Goal: Navigation & Orientation: Go to known website

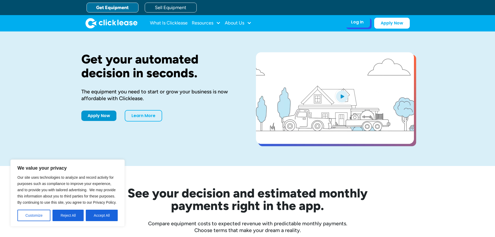
click at [362, 20] on div "Log In" at bounding box center [357, 21] width 12 height 5
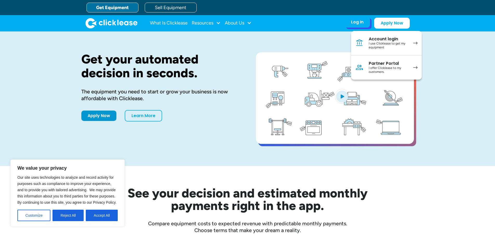
click at [387, 44] on div "I use Clicklease to get my equipment" at bounding box center [388, 46] width 39 height 8
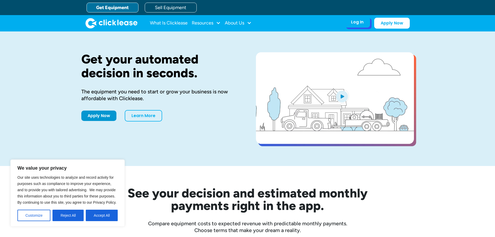
click at [355, 23] on div "Log In" at bounding box center [357, 21] width 12 height 5
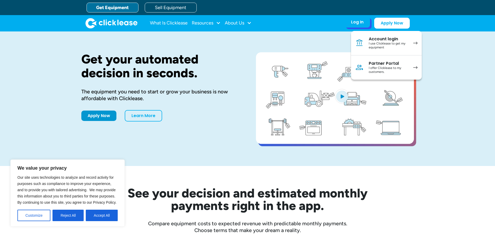
click at [380, 42] on div "I use Clicklease to get my equipment" at bounding box center [388, 46] width 39 height 8
